Goal: Task Accomplishment & Management: Manage account settings

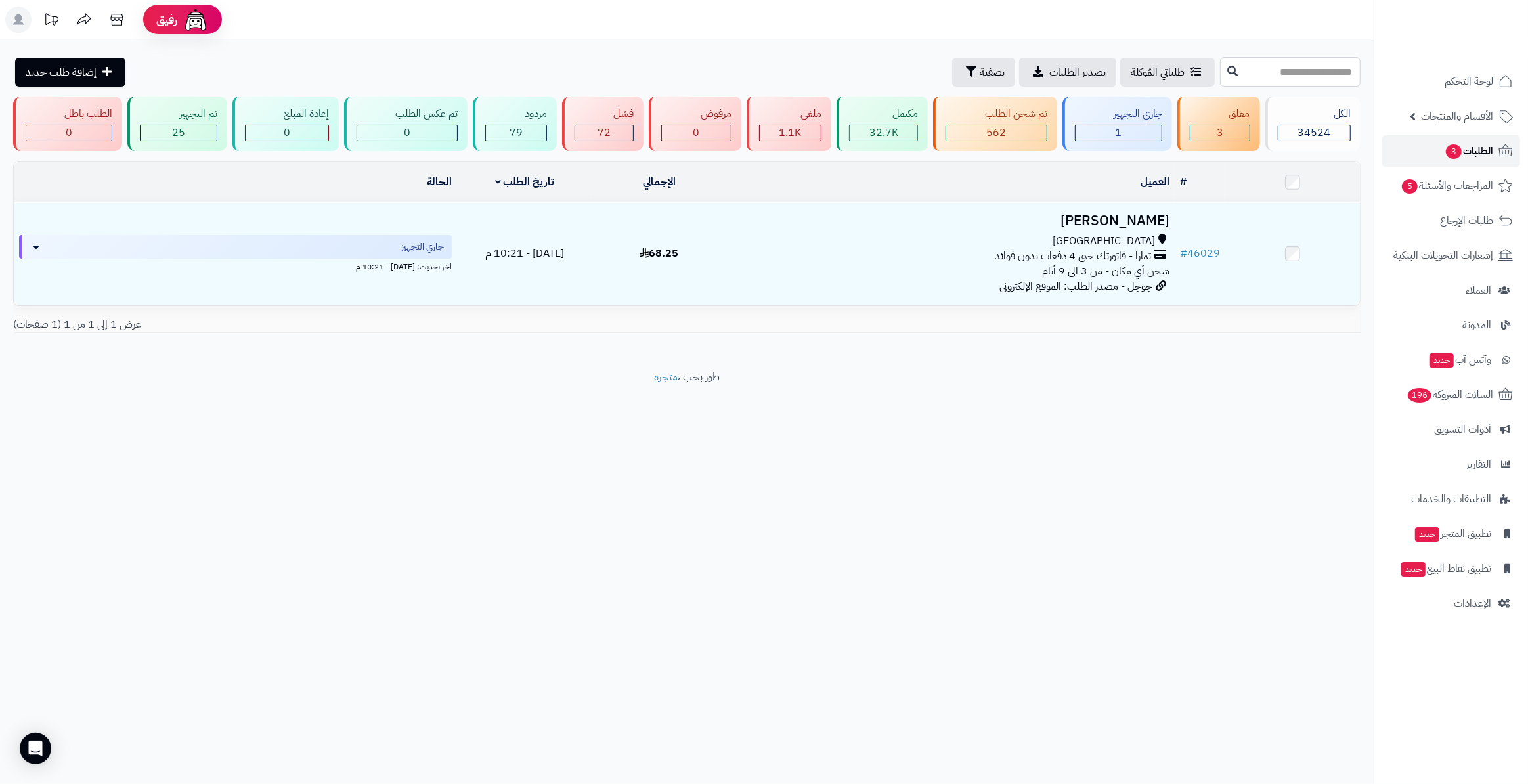
click at [1471, 162] on link "الطلبات 3" at bounding box center [1451, 151] width 138 height 32
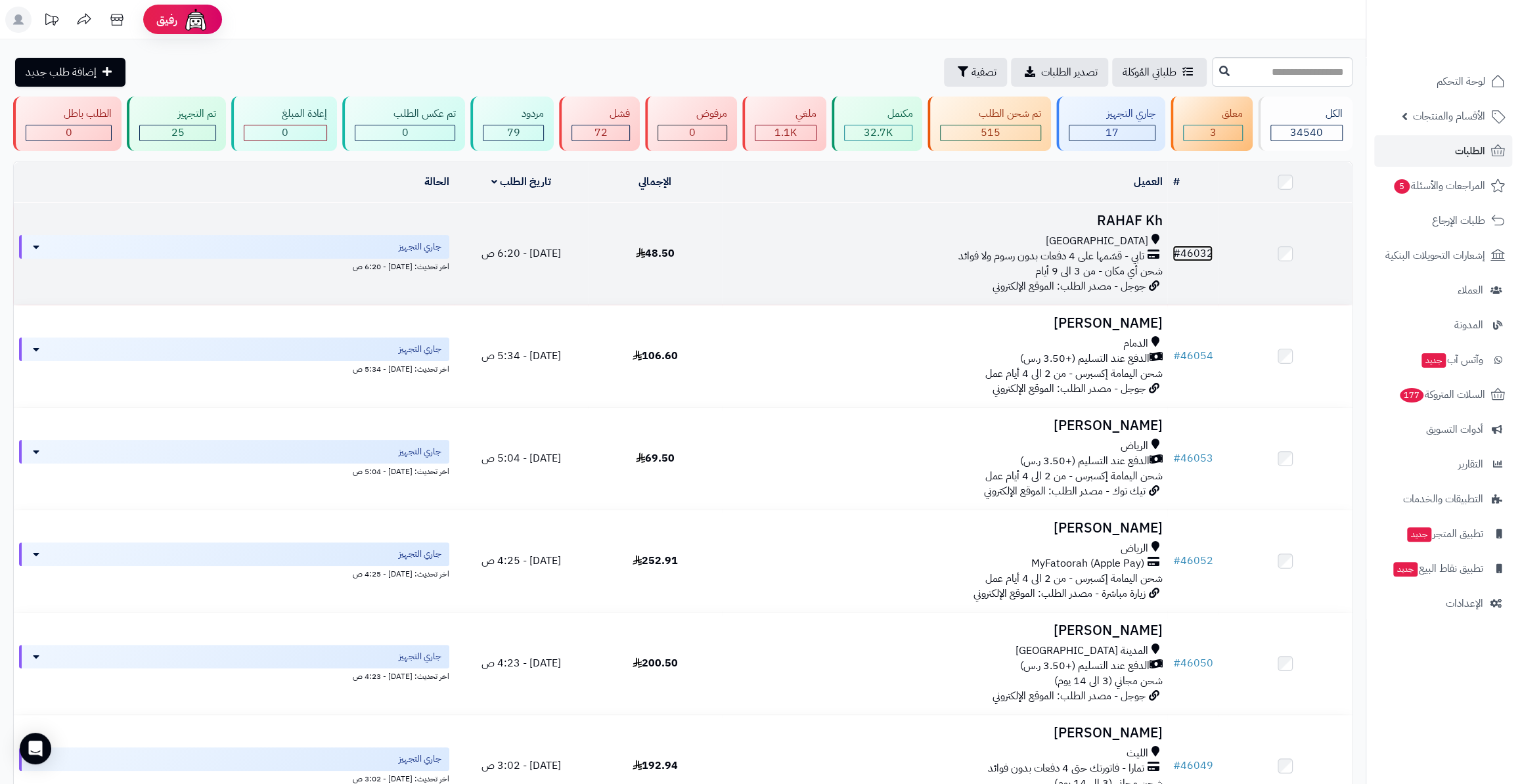
click at [1189, 246] on link "# 46032" at bounding box center [1192, 253] width 40 height 16
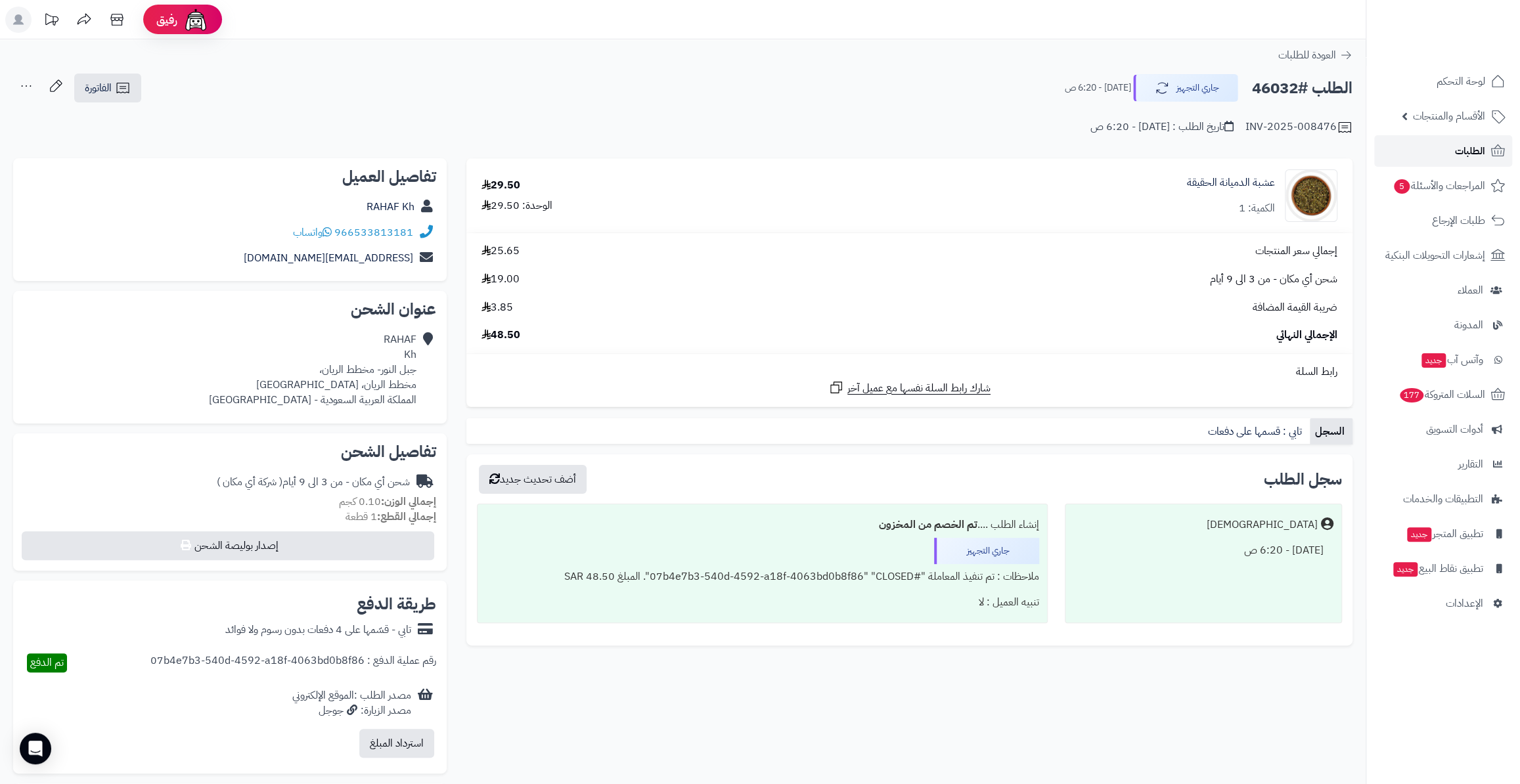
click at [1435, 158] on link "الطلبات" at bounding box center [1443, 151] width 138 height 32
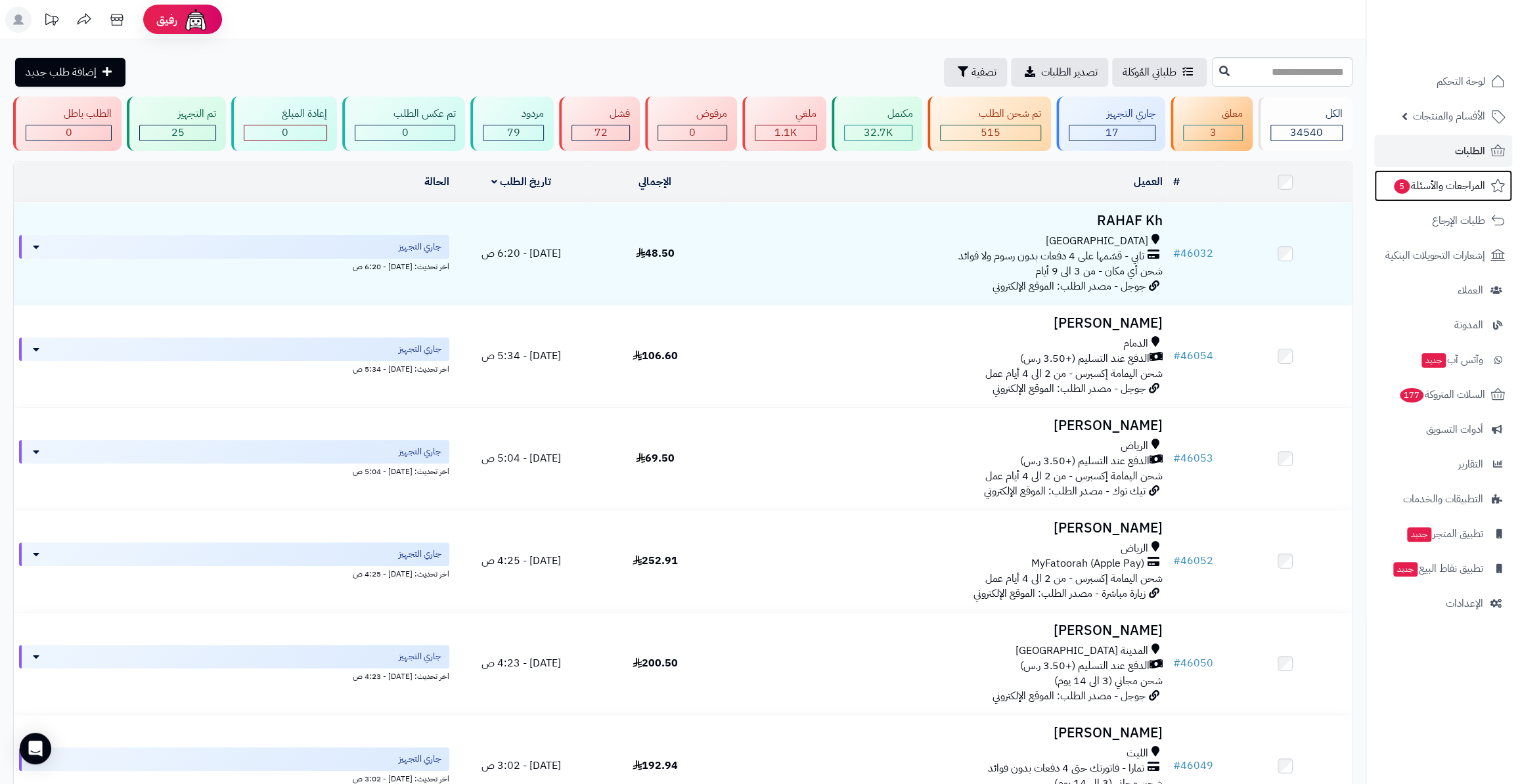
click at [1425, 189] on span "المراجعات والأسئلة 5" at bounding box center [1438, 185] width 92 height 18
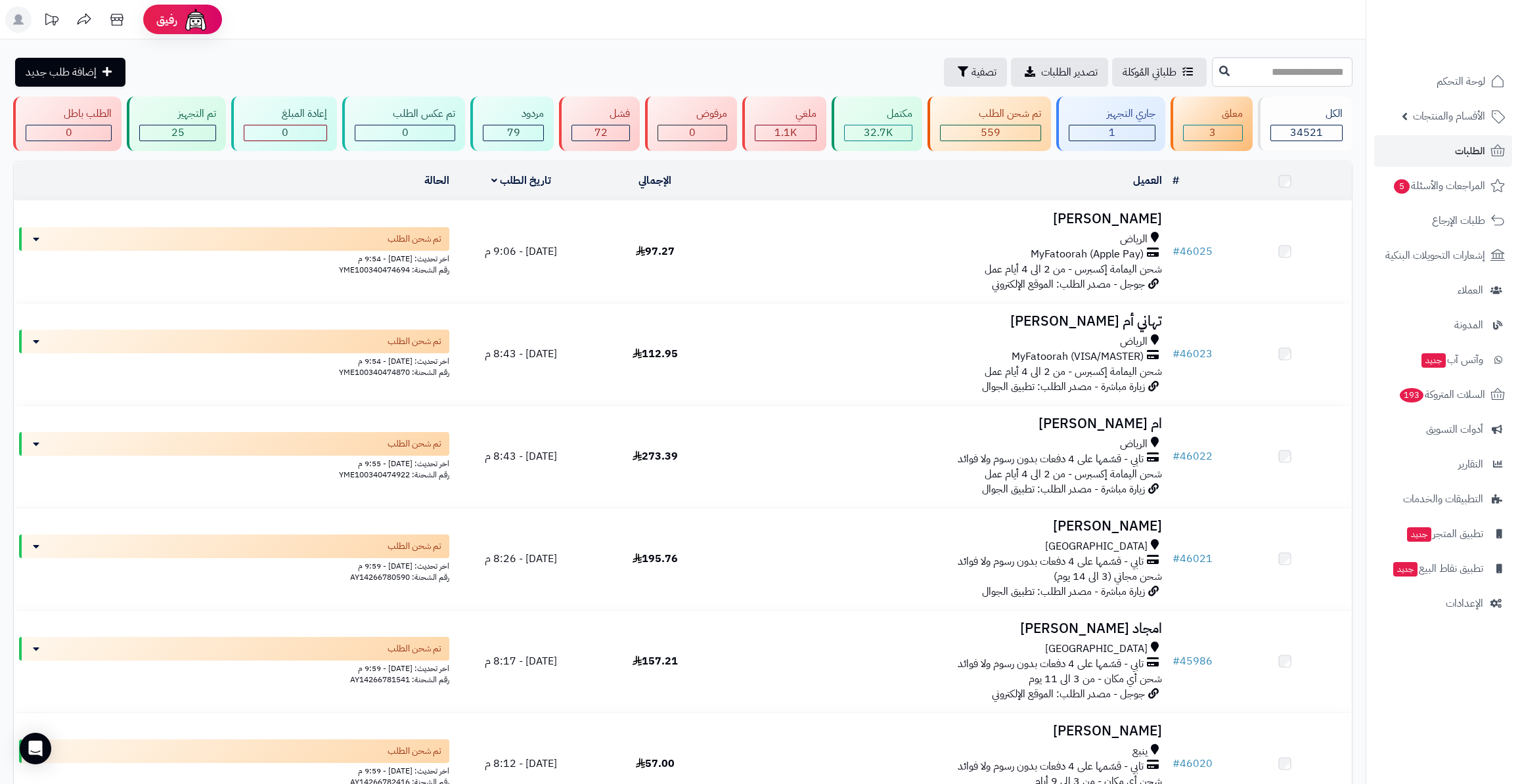
click at [1436, 152] on link "الطلبات" at bounding box center [1443, 151] width 138 height 32
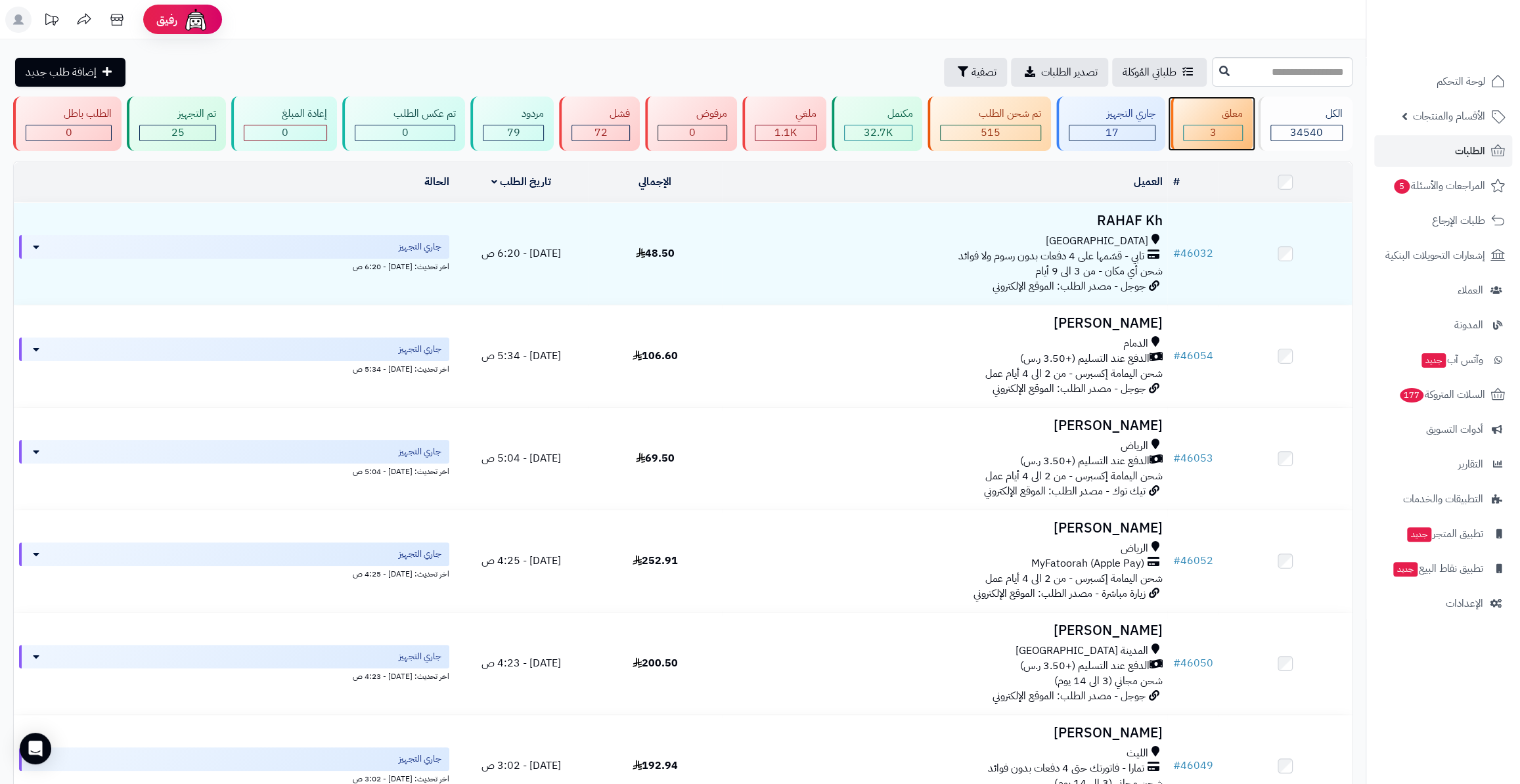
click at [1228, 147] on div "معلق 3" at bounding box center [1211, 123] width 81 height 54
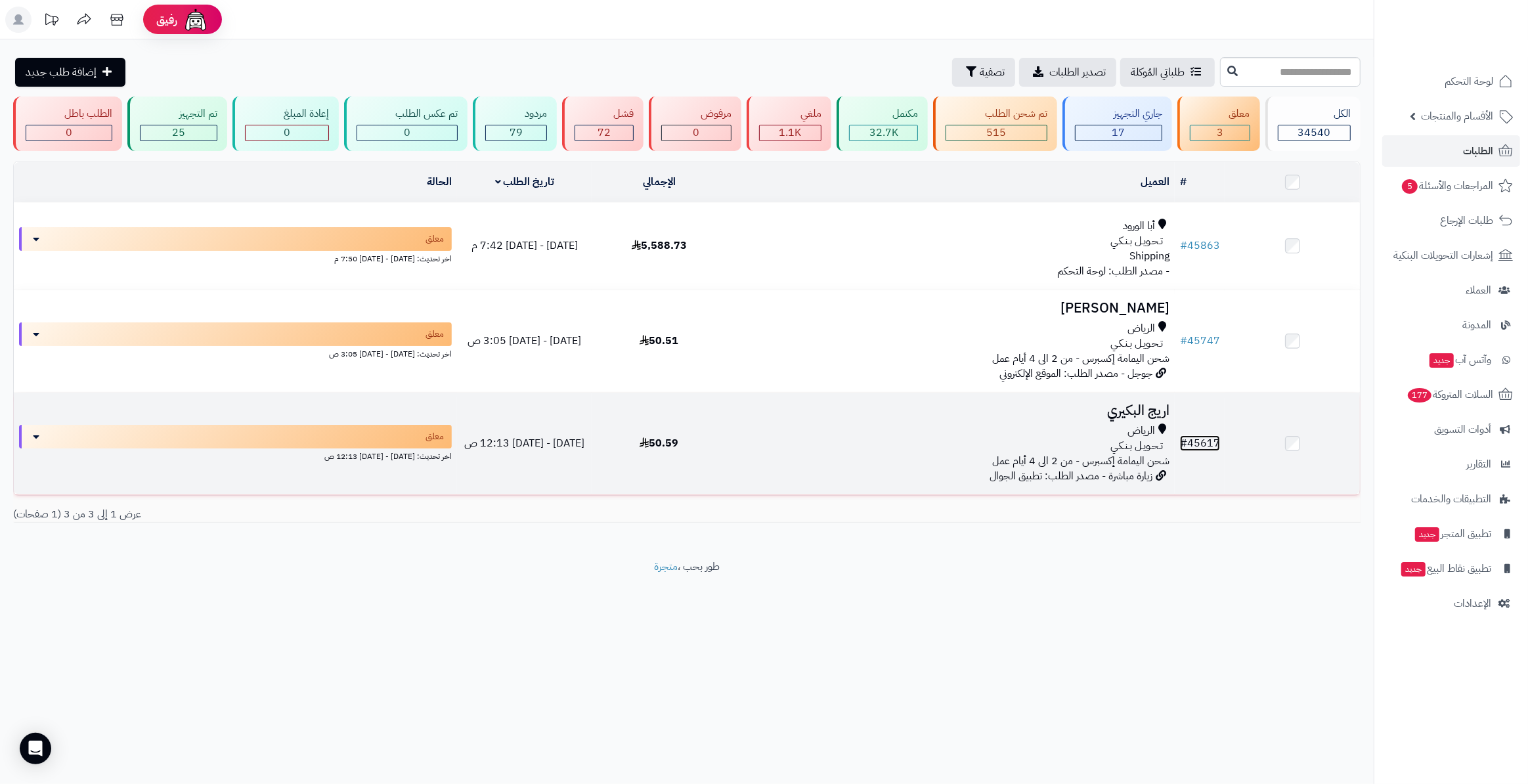
click at [1201, 444] on link "# 45617" at bounding box center [1200, 443] width 40 height 16
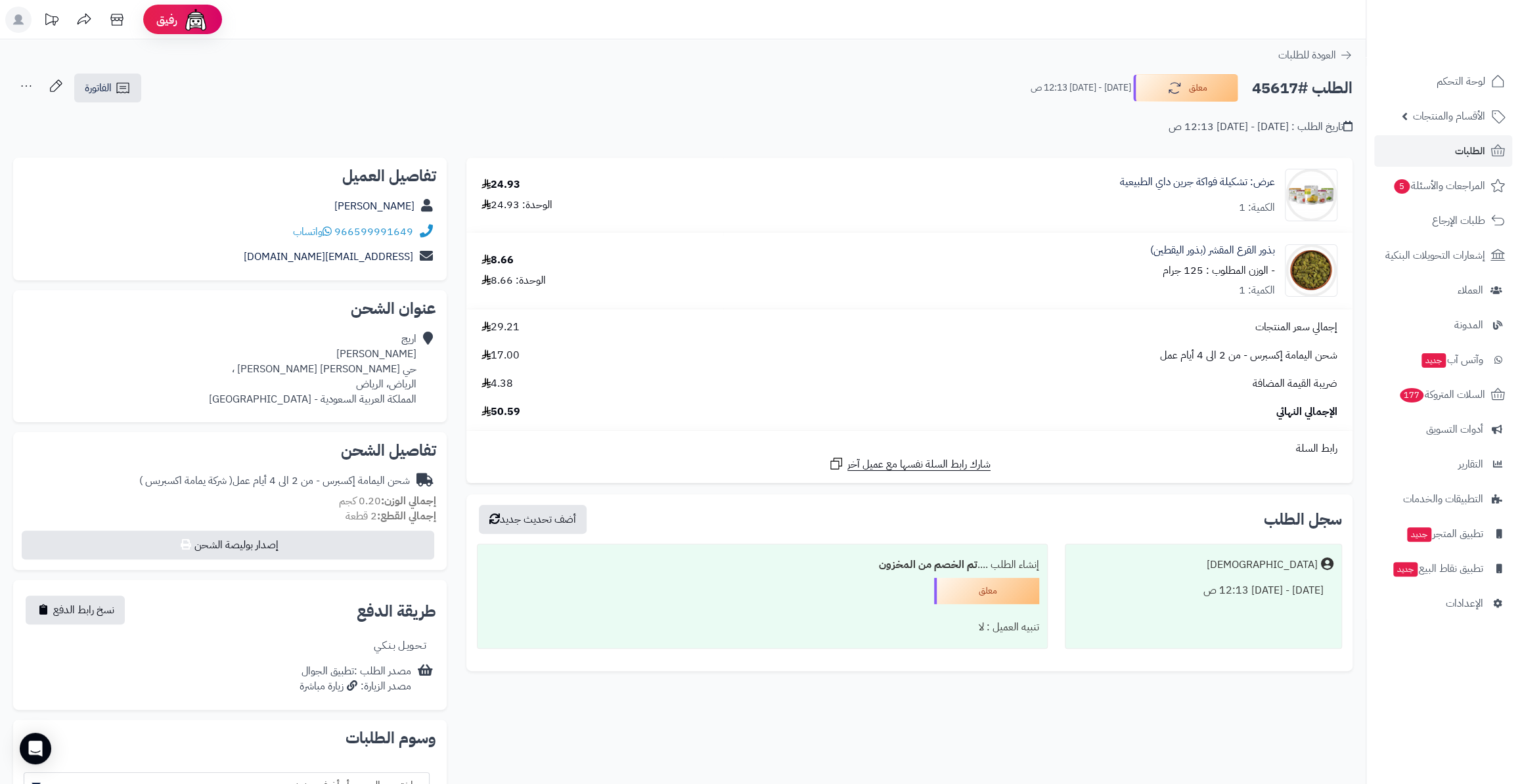
click at [1161, 102] on div "الطلب #45617 معلق الخميس - ٢٨ أغسطس ٢٠٢٥ - 12:13 ص الفاتورة طباعة الفاتورة إرسا…" at bounding box center [683, 88] width 1339 height 31
click at [1159, 85] on button "معلق" at bounding box center [1185, 87] width 105 height 28
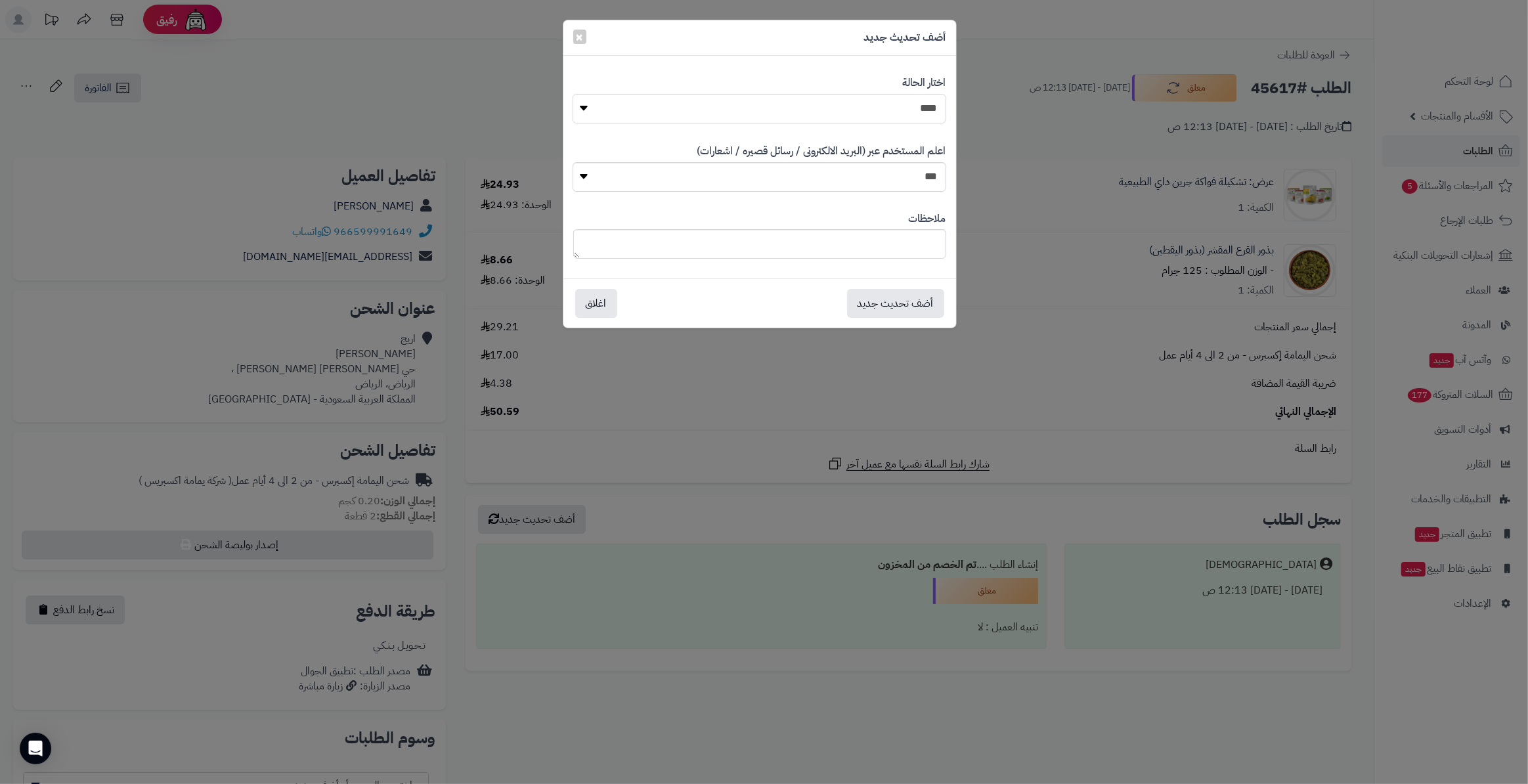
click at [913, 105] on select "**********" at bounding box center [759, 108] width 373 height 29
select select "*"
click at [573, 94] on select "**********" at bounding box center [759, 108] width 373 height 29
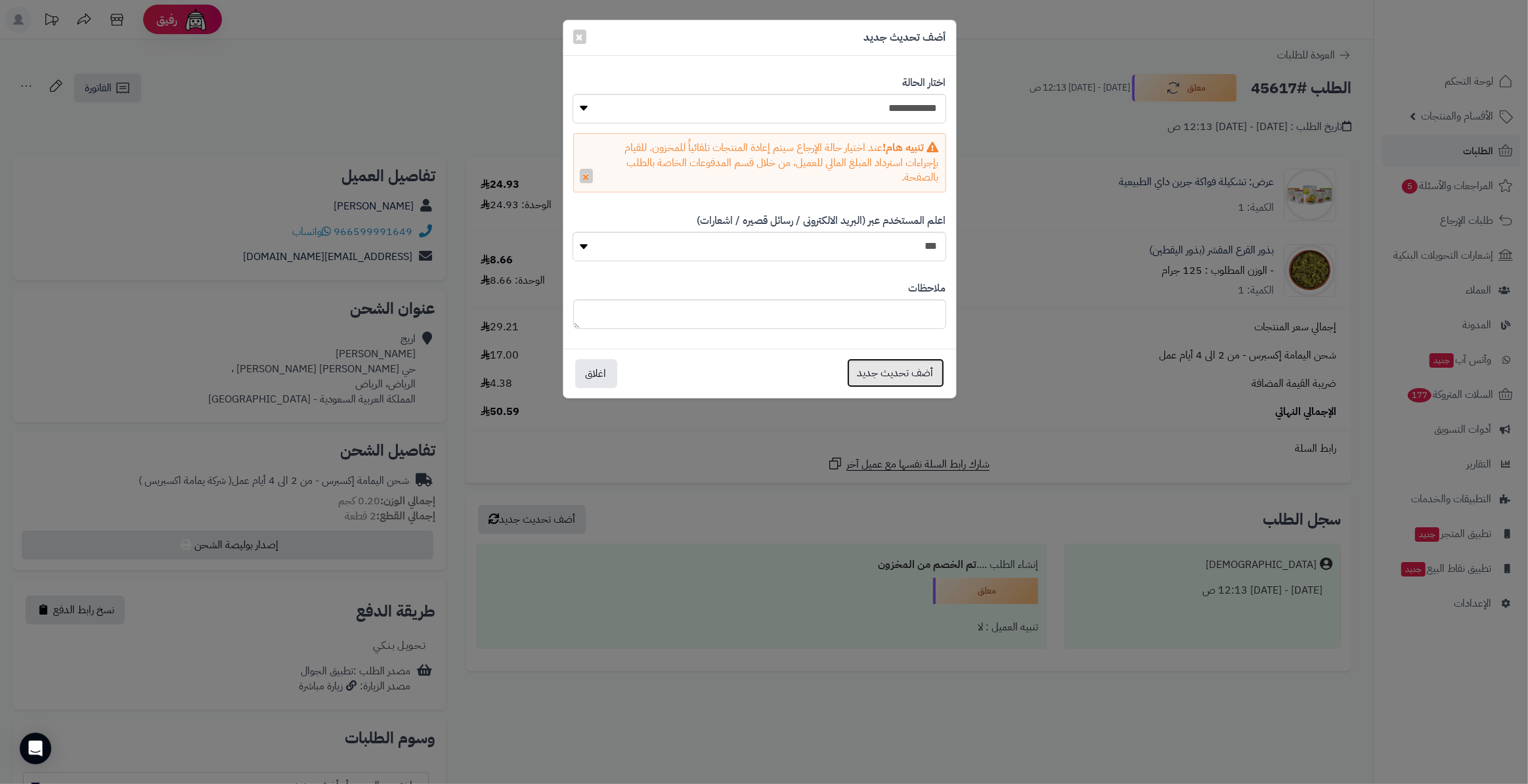
click at [917, 374] on button "أضف تحديث جديد" at bounding box center [895, 372] width 97 height 29
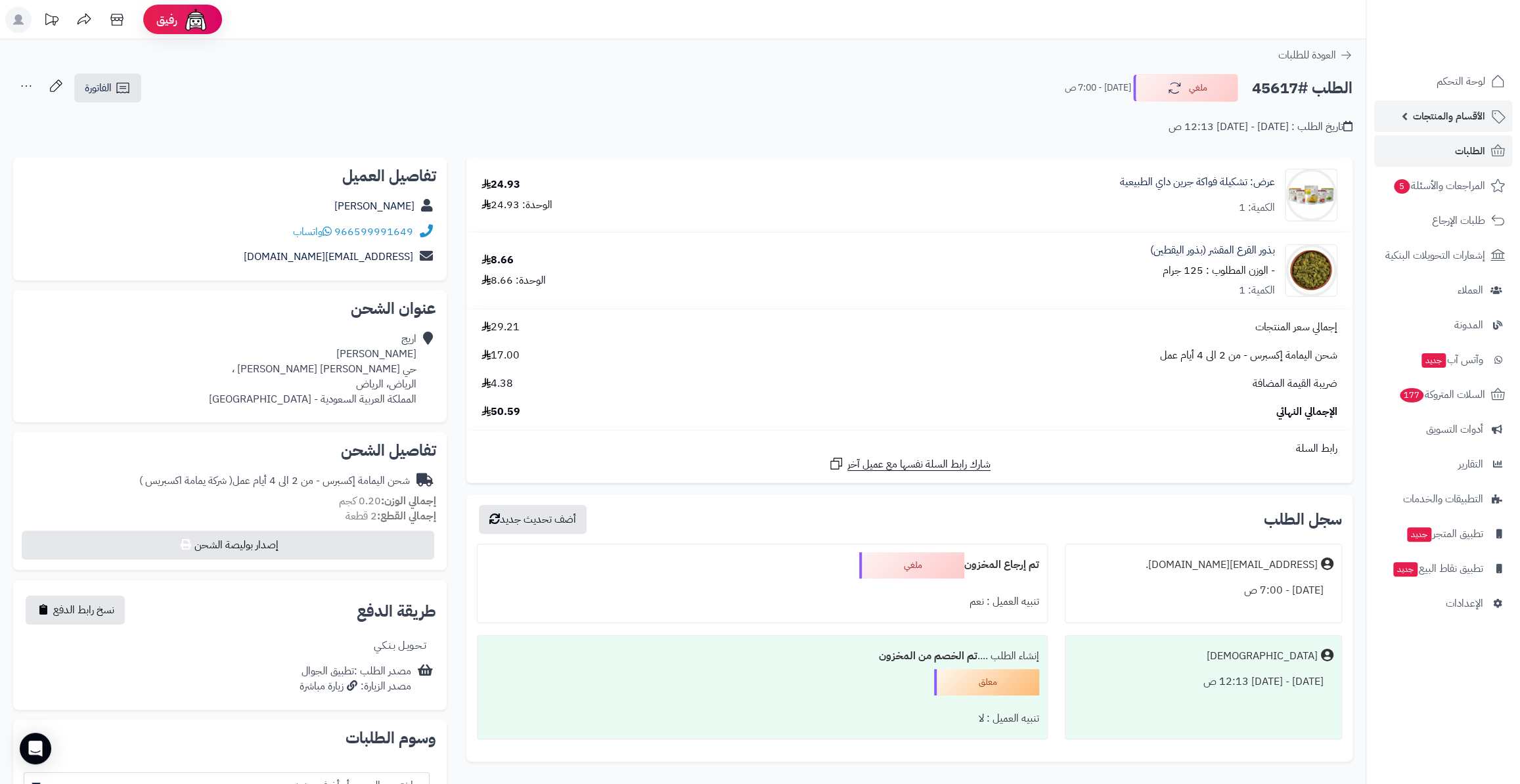
click at [1473, 118] on span "الأقسام والمنتجات" at bounding box center [1449, 116] width 73 height 18
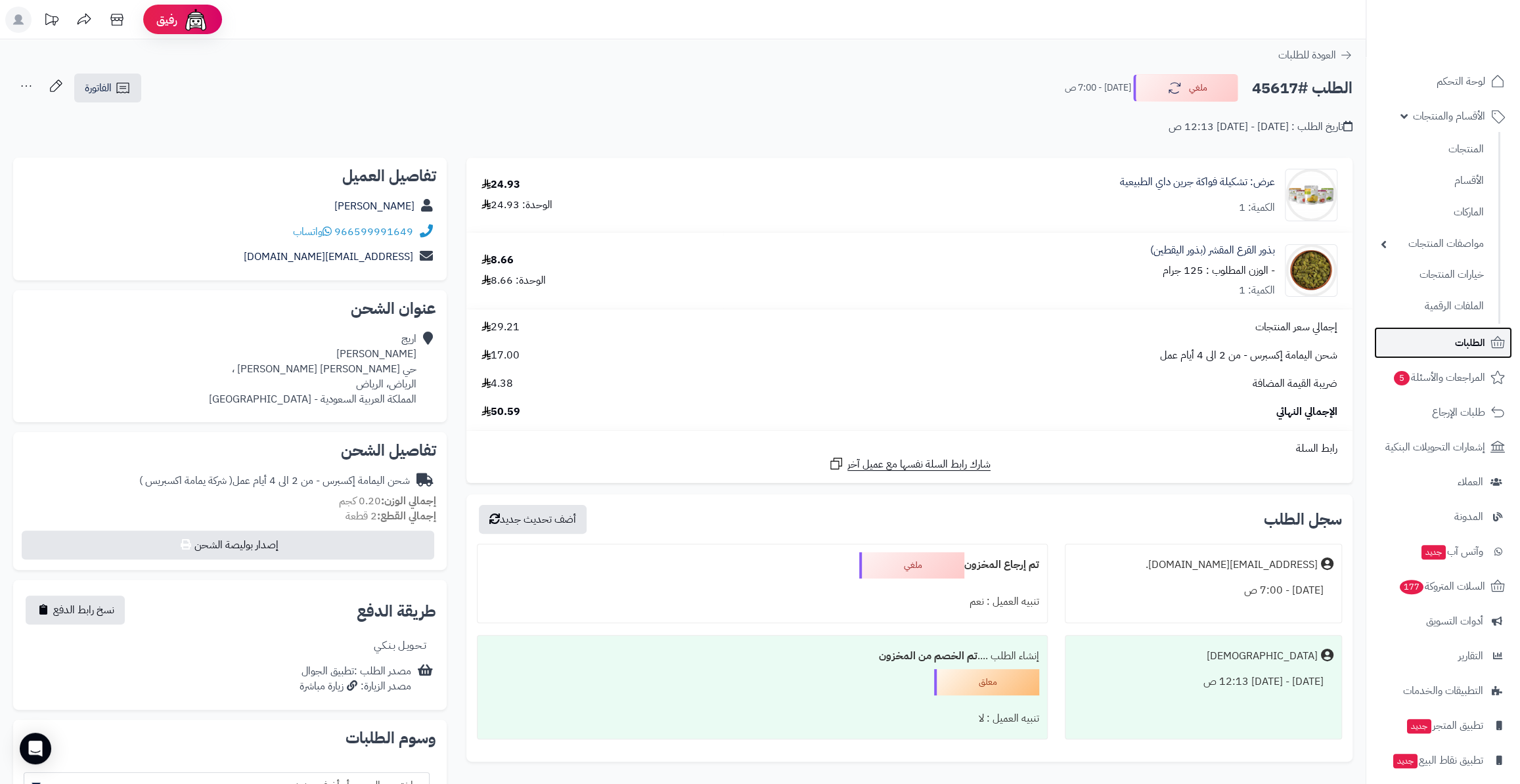
click at [1474, 336] on span "الطلبات" at bounding box center [1469, 342] width 30 height 18
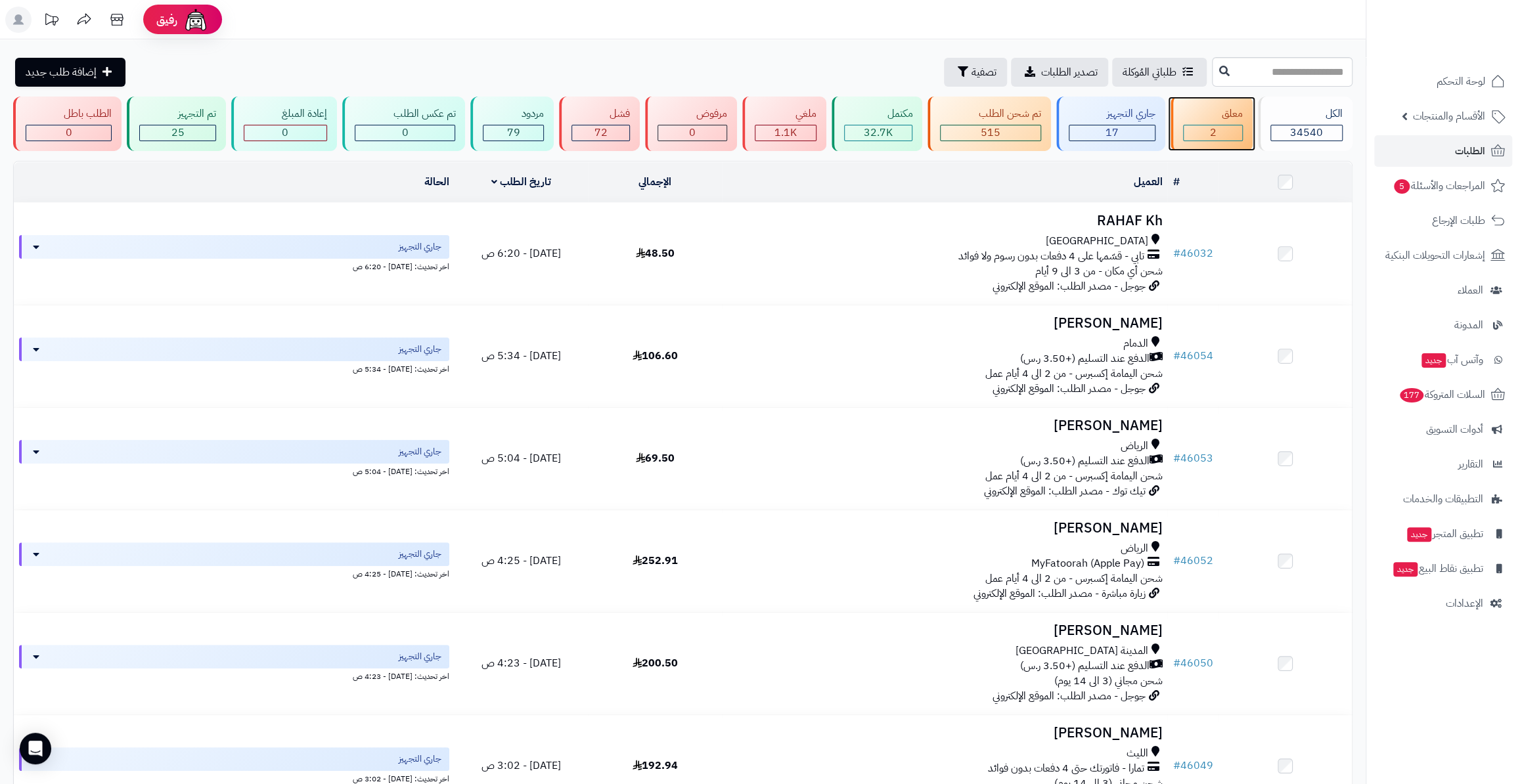
click at [1189, 125] on div "2" at bounding box center [1212, 133] width 59 height 17
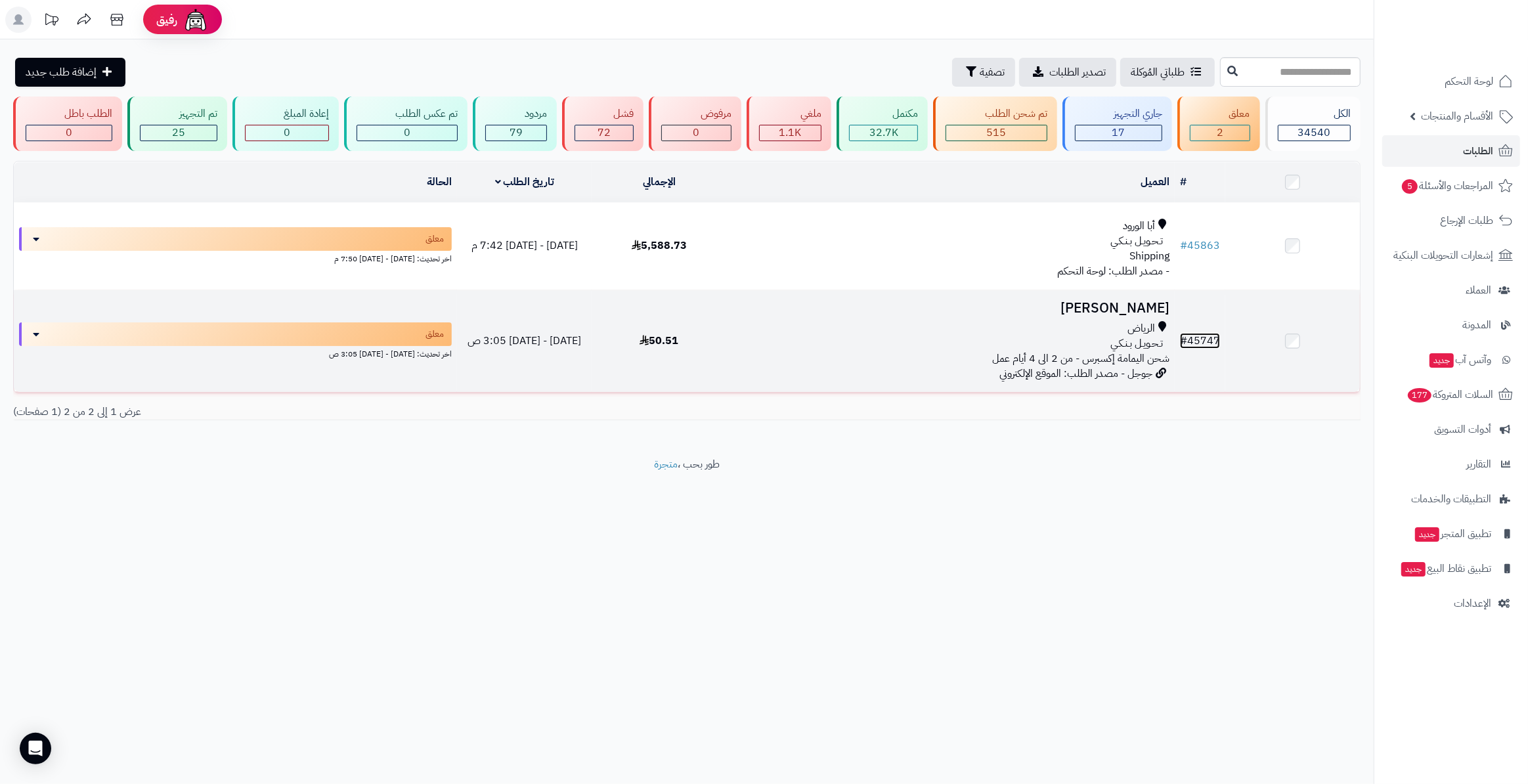
click at [1213, 338] on link "# 45747" at bounding box center [1200, 341] width 40 height 16
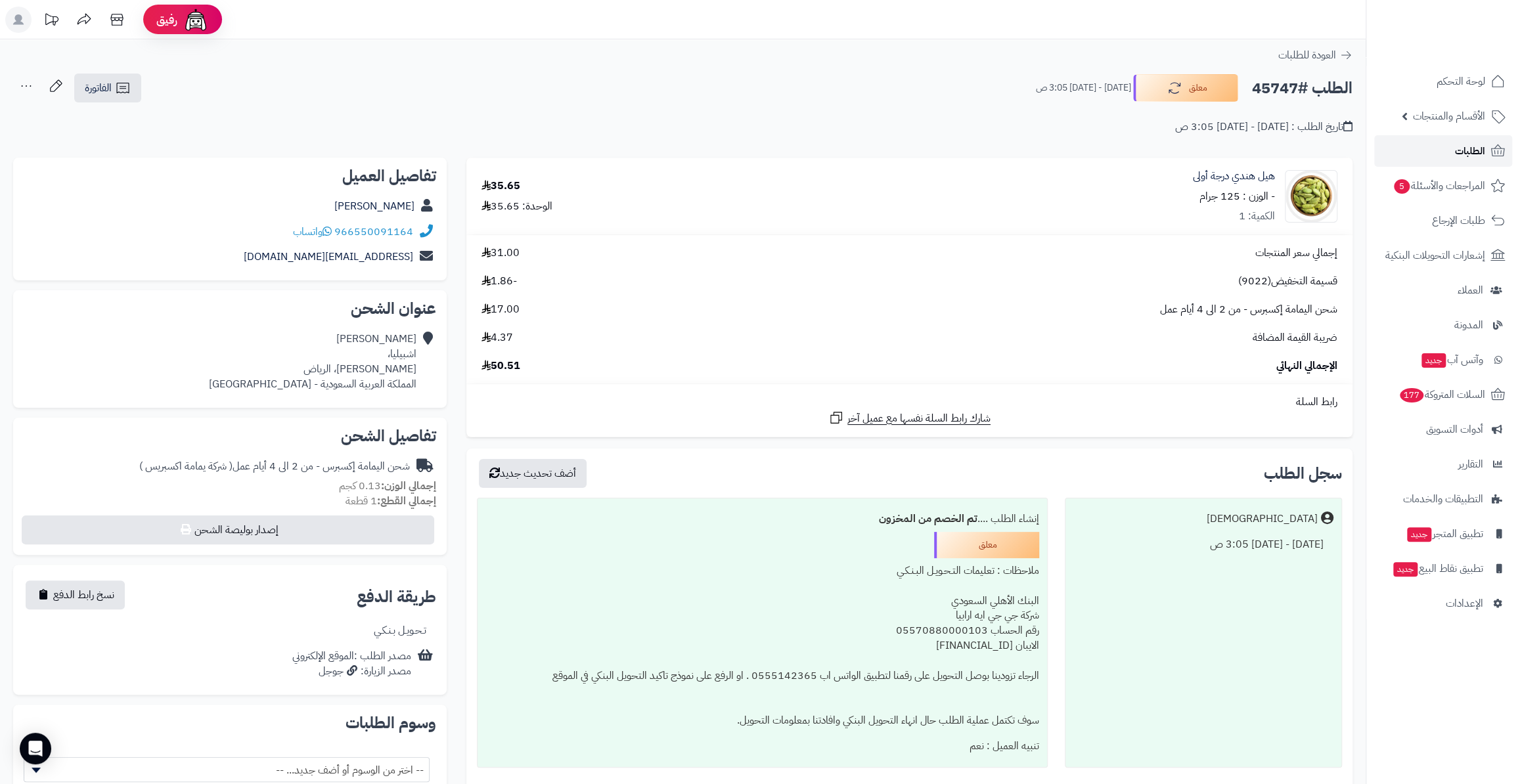
click at [1487, 140] on link "الطلبات" at bounding box center [1443, 151] width 138 height 32
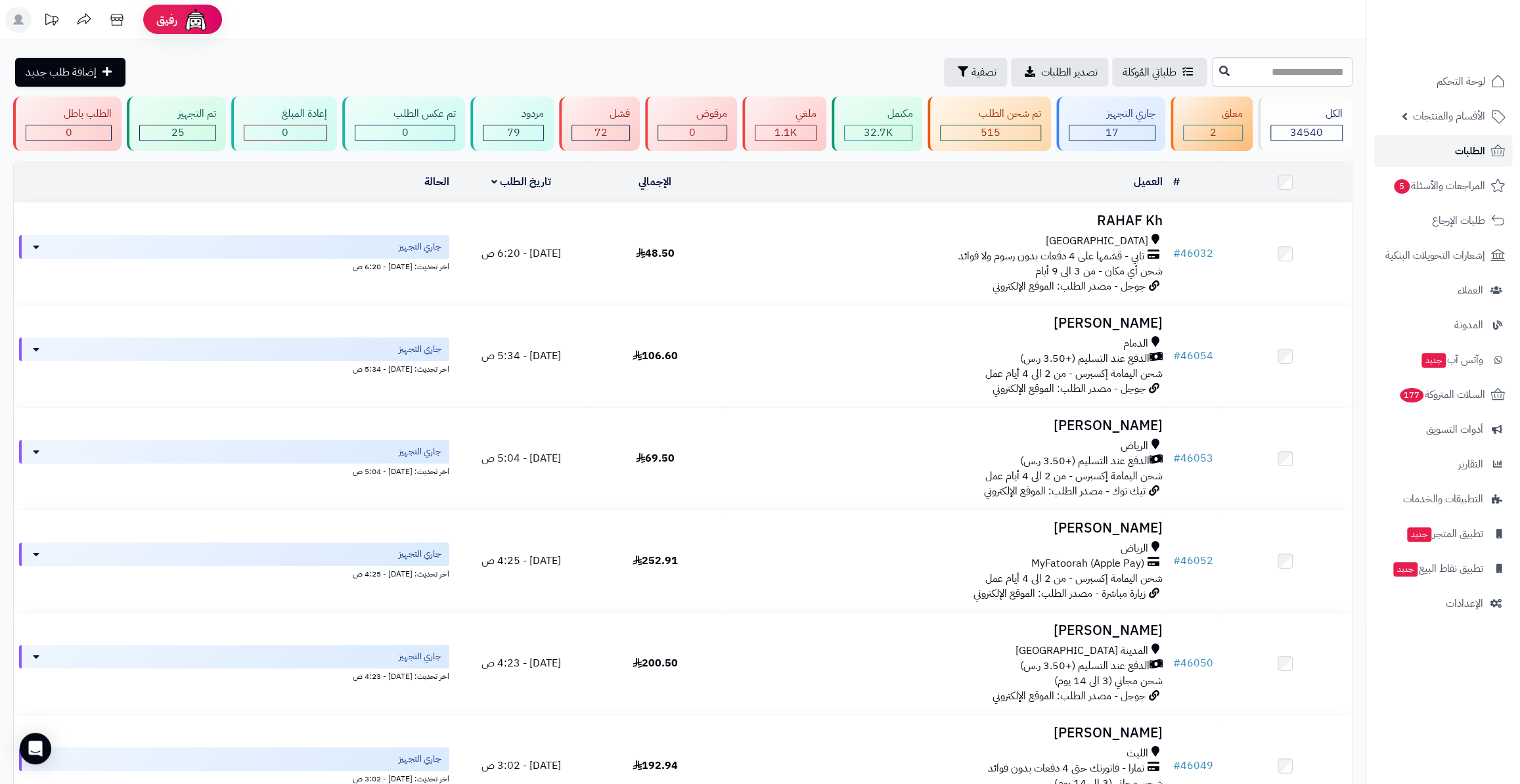
click at [1457, 147] on span "الطلبات" at bounding box center [1469, 151] width 30 height 18
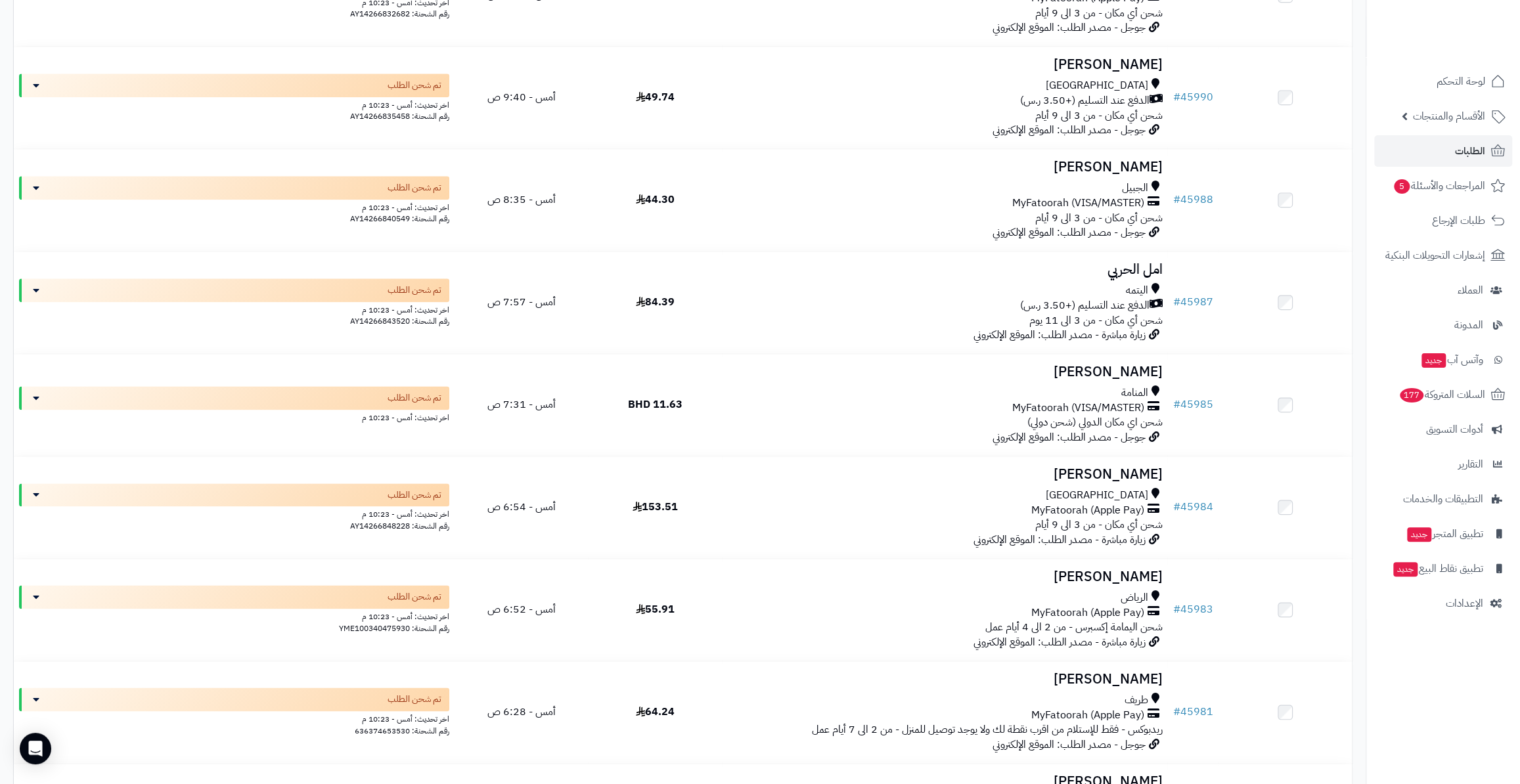
scroll to position [5430, 0]
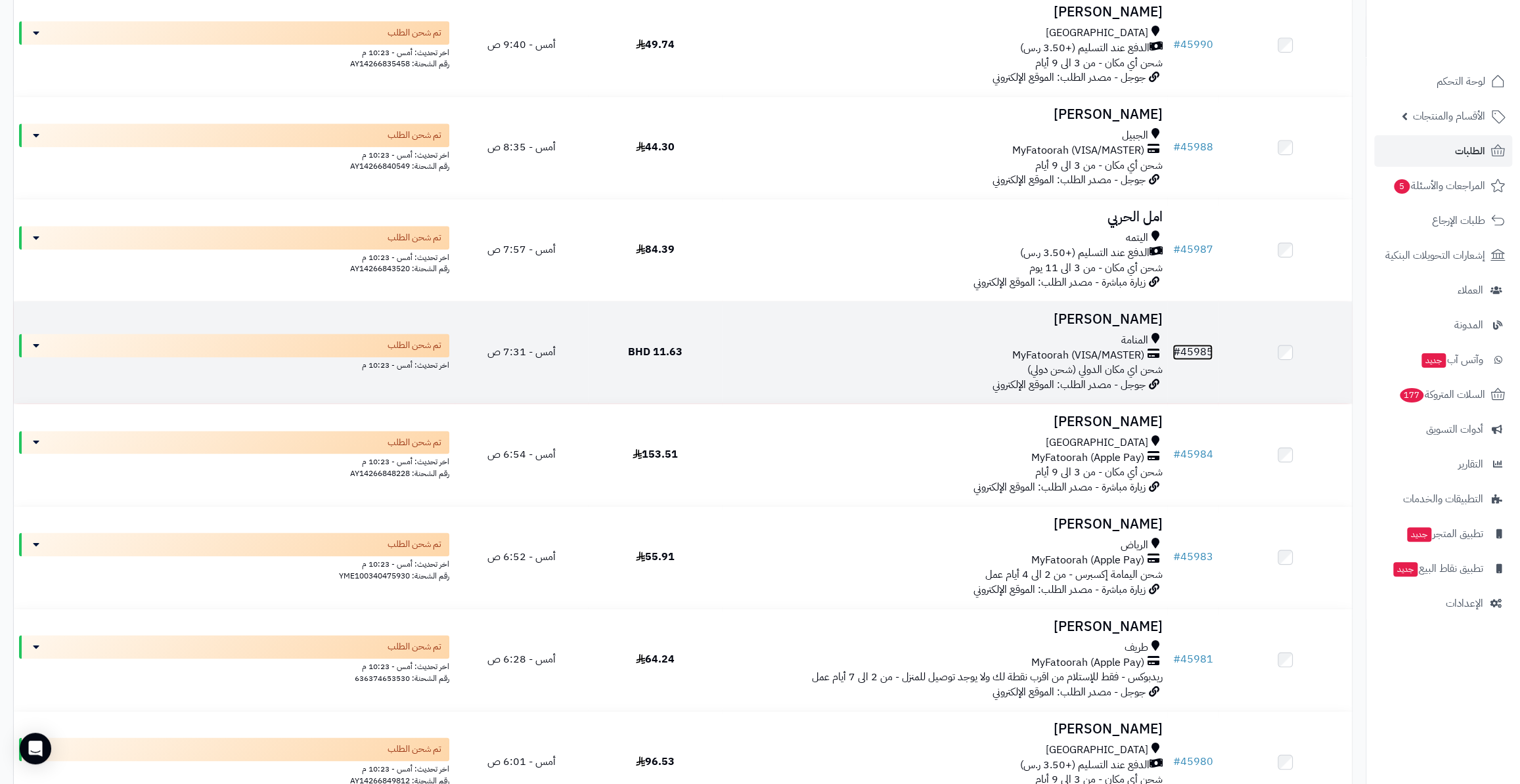
click at [1211, 344] on link "# 45985" at bounding box center [1192, 352] width 40 height 16
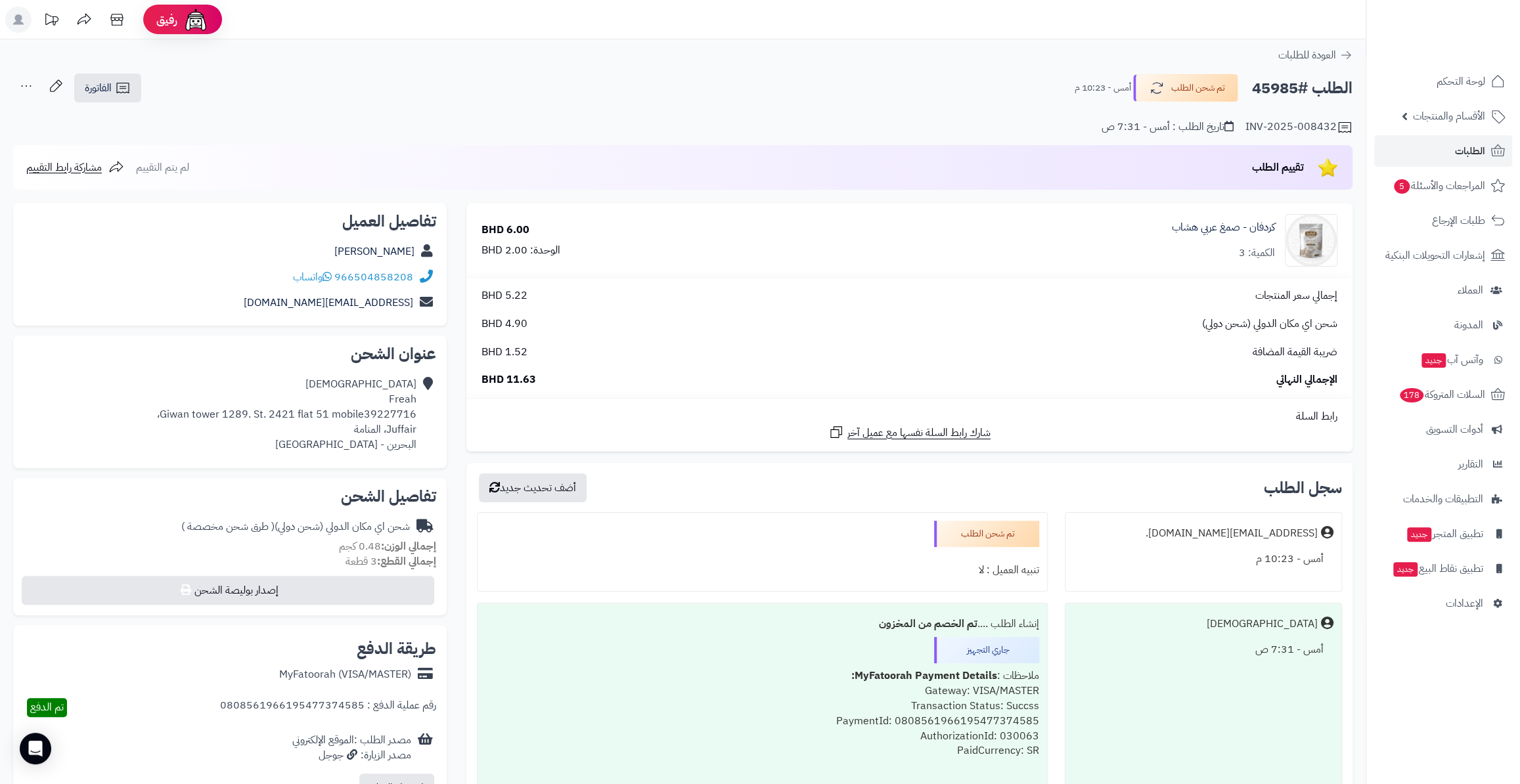
drag, startPoint x: 331, startPoint y: 245, endPoint x: 421, endPoint y: 248, distance: 90.0
click at [421, 248] on div "[PERSON_NAME]" at bounding box center [230, 252] width 413 height 25
copy div "[PERSON_NAME]"
drag, startPoint x: 413, startPoint y: 299, endPoint x: 281, endPoint y: 300, distance: 132.0
click at [281, 300] on div "[EMAIL_ADDRESS][DOMAIN_NAME]" at bounding box center [230, 303] width 413 height 25
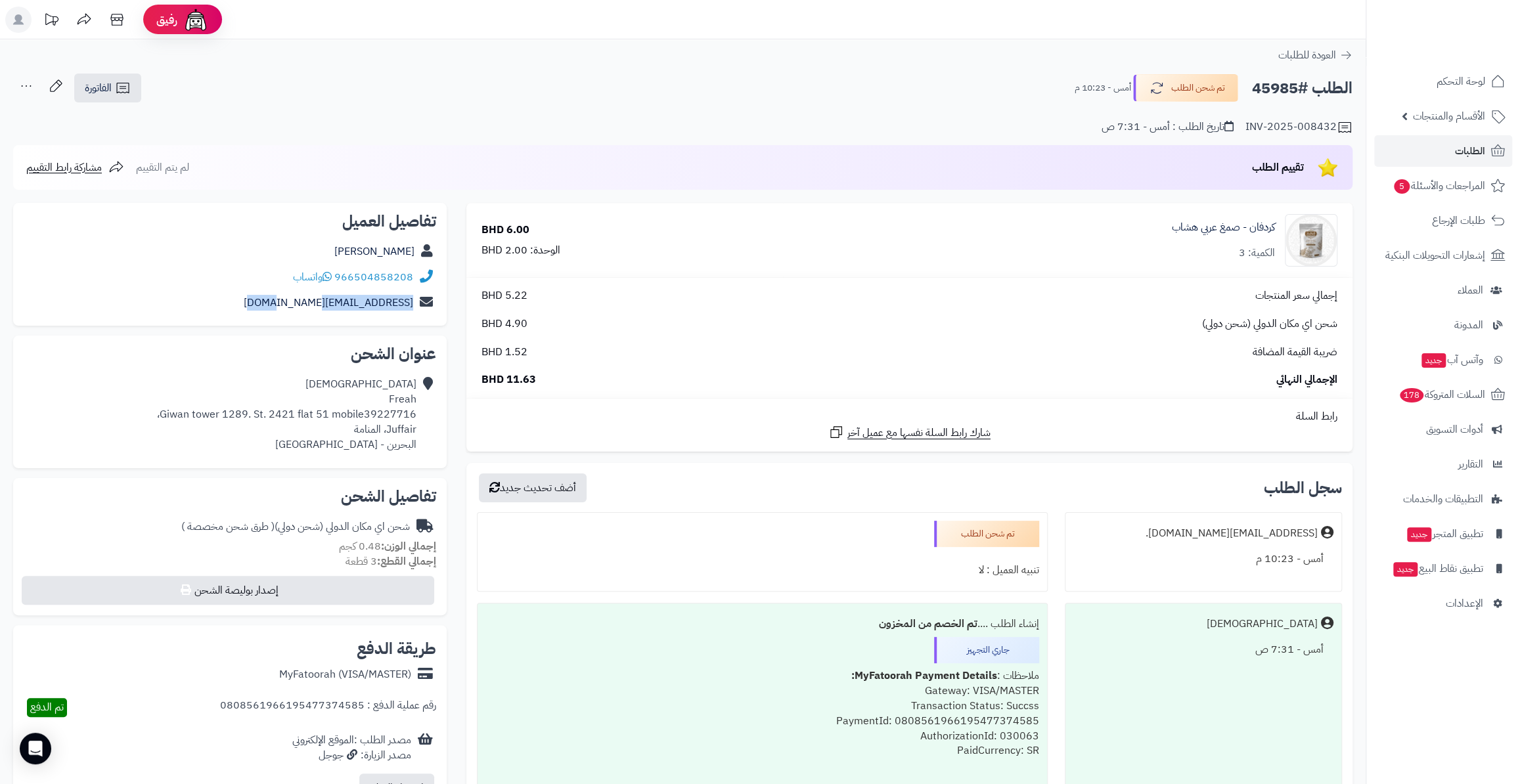
copy link "[EMAIL_ADDRESS][DOMAIN_NAME]"
click at [409, 275] on div "966504858208 واتساب" at bounding box center [230, 277] width 413 height 25
copy div "966504858208"
drag, startPoint x: 163, startPoint y: 415, endPoint x: 415, endPoint y: 413, distance: 252.0
click at [415, 413] on div "[PERSON_NAME] tower 1289. St. 2421 flat 51 mobile39227716، Juffair، المنامة الب…" at bounding box center [286, 414] width 260 height 75
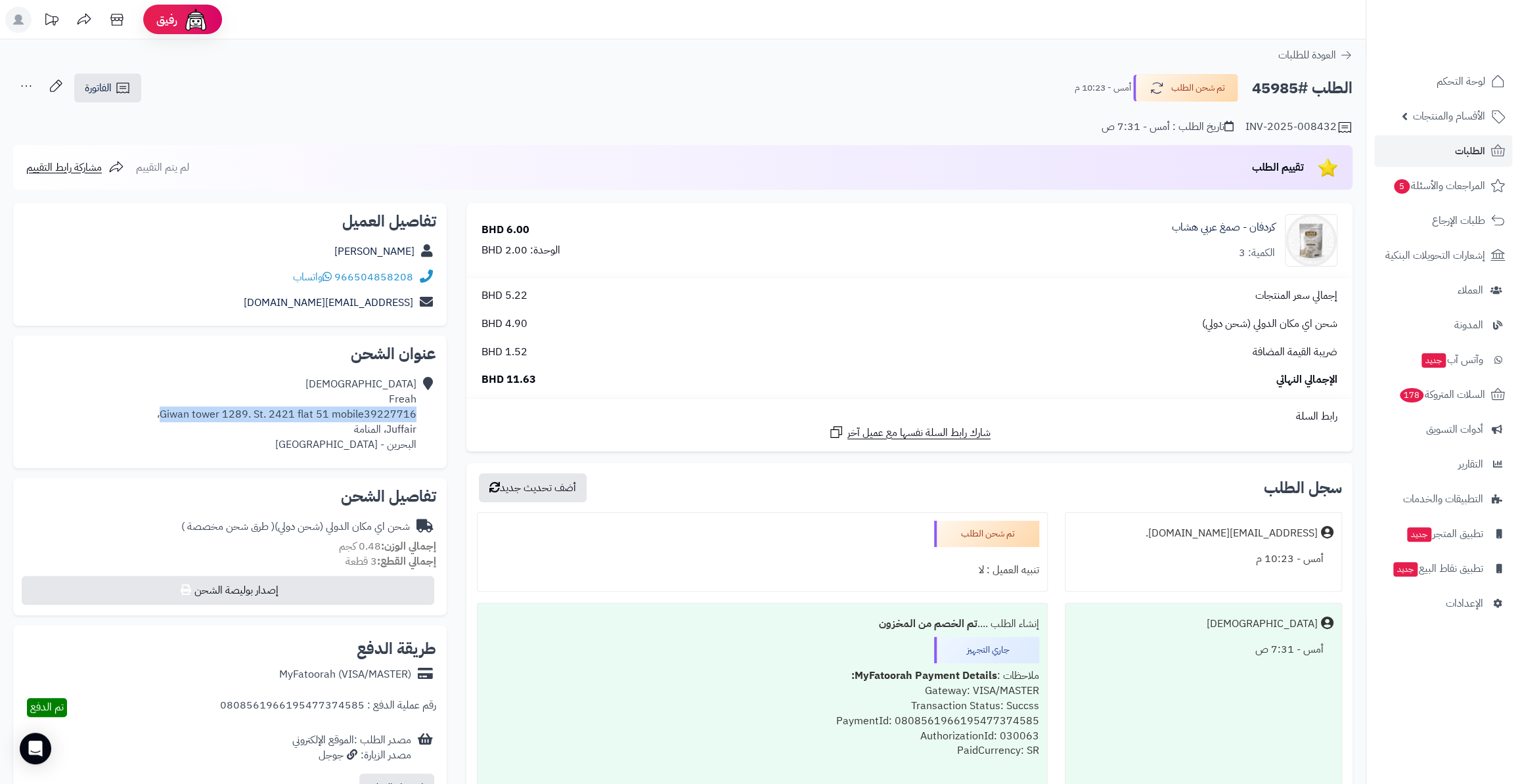
scroll to position [59, 0]
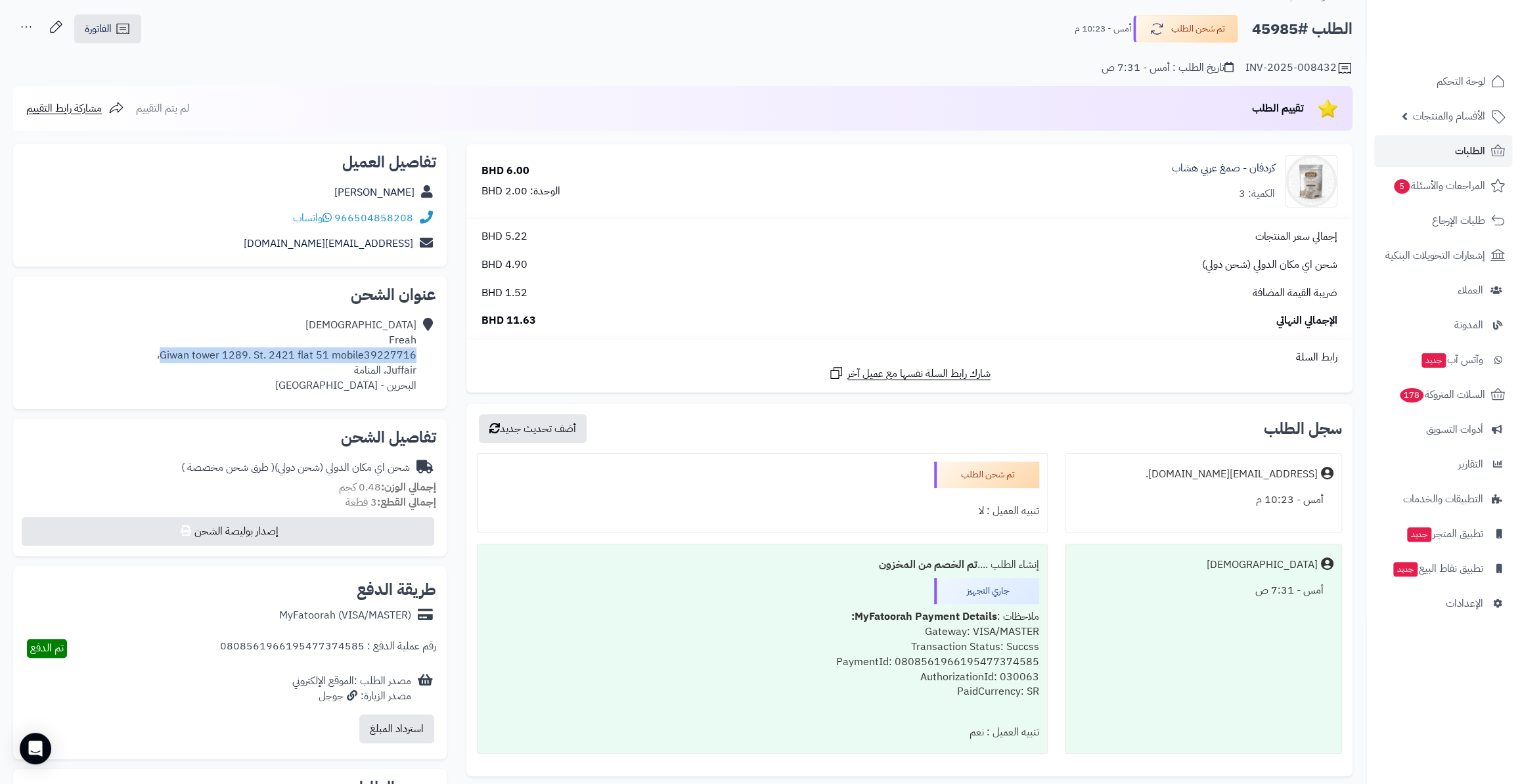
copy div "Giwan tower 1289. [STREET_ADDRESS] mobile39227716"
click at [315, 348] on div "[PERSON_NAME] tower 1289. St. 2421 flat 51 mobile39227716، Juffair، المنامة الب…" at bounding box center [286, 355] width 260 height 75
drag, startPoint x: 387, startPoint y: 367, endPoint x: 417, endPoint y: 368, distance: 30.0
click at [417, 368] on div "[PERSON_NAME] tower 1289. St. 2421 flat 51 mobile39227716، Juffair، المنامة الب…" at bounding box center [230, 355] width 413 height 85
copy div "Juffair"
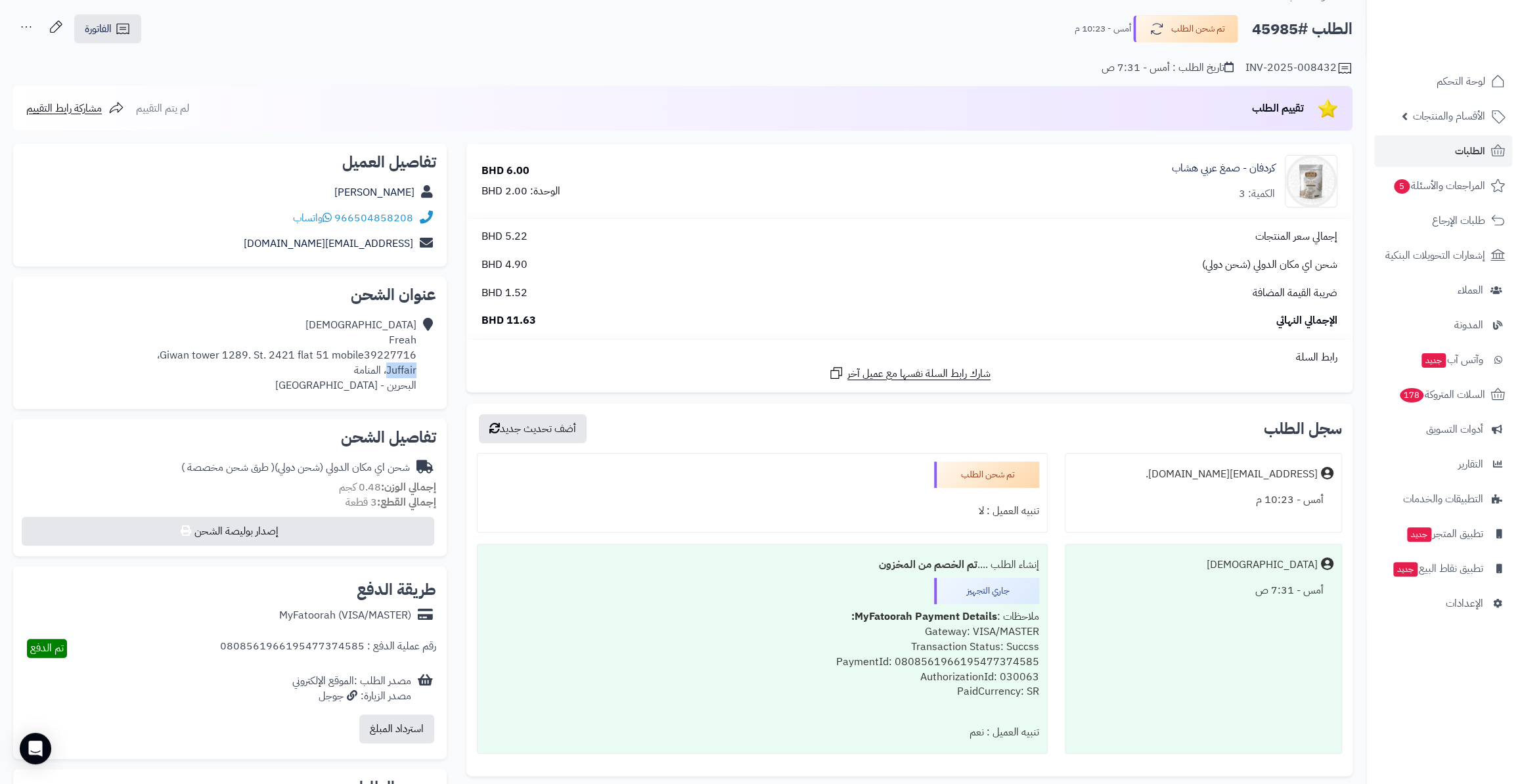
drag, startPoint x: 1252, startPoint y: 31, endPoint x: 1294, endPoint y: 31, distance: 42.0
click at [1294, 31] on h2 "الطلب #45985" at bounding box center [1301, 29] width 100 height 27
copy h2 "45985"
drag, startPoint x: 503, startPoint y: 318, endPoint x: 510, endPoint y: 321, distance: 7.6
click at [510, 321] on span "11.63 BHD" at bounding box center [508, 320] width 54 height 15
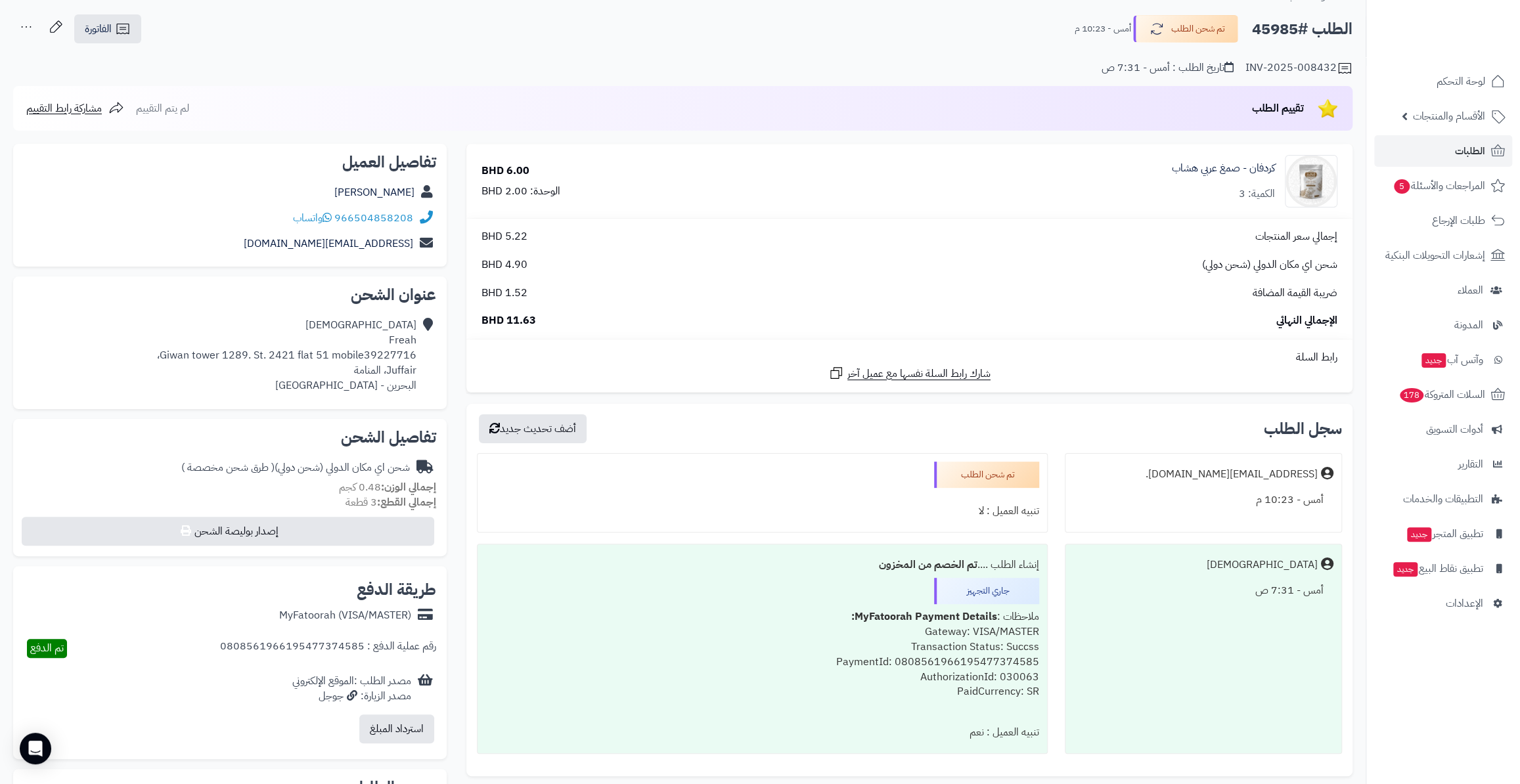
click at [537, 327] on div "الإجمالي النهائي 11.63 BHD" at bounding box center [909, 320] width 875 height 15
drag, startPoint x: 538, startPoint y: 312, endPoint x: 506, endPoint y: 316, distance: 32.2
click at [506, 316] on div "الإجمالي النهائي 11.63 BHD" at bounding box center [909, 320] width 875 height 15
copy span "11.63"
